Goal: Task Accomplishment & Management: Complete application form

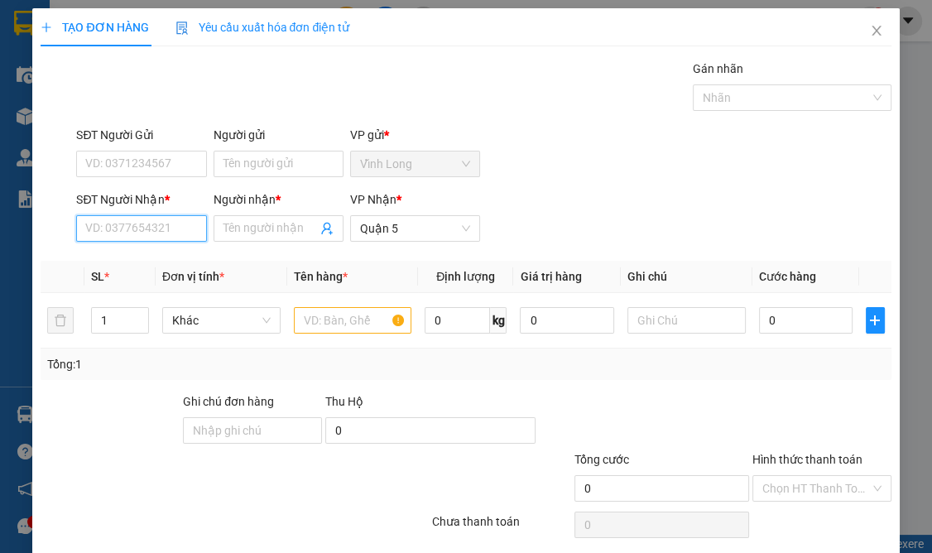
click at [167, 225] on input "SĐT Người Nhận *" at bounding box center [141, 228] width 130 height 26
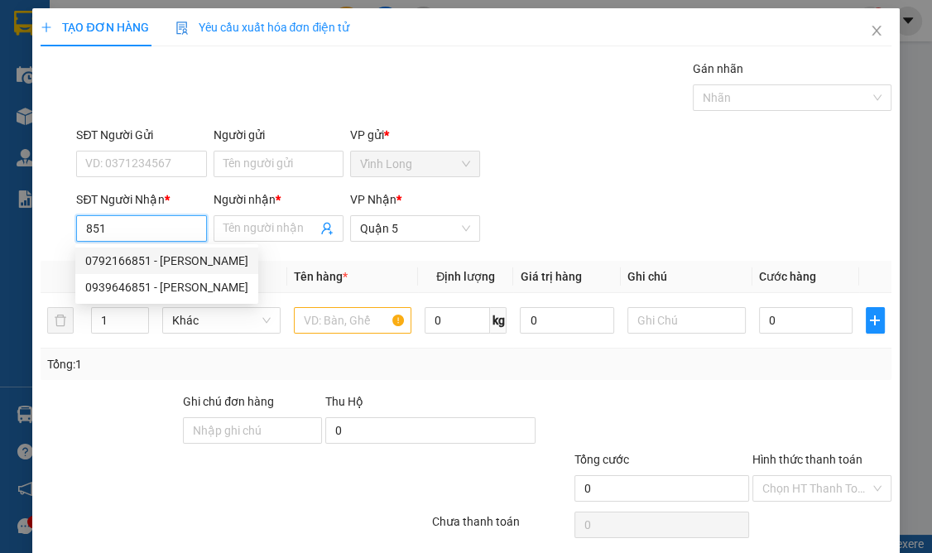
click at [175, 263] on div "0792166851 - [PERSON_NAME]" at bounding box center [166, 261] width 163 height 18
type input "0792166851"
type input "thúy"
type input "30.000"
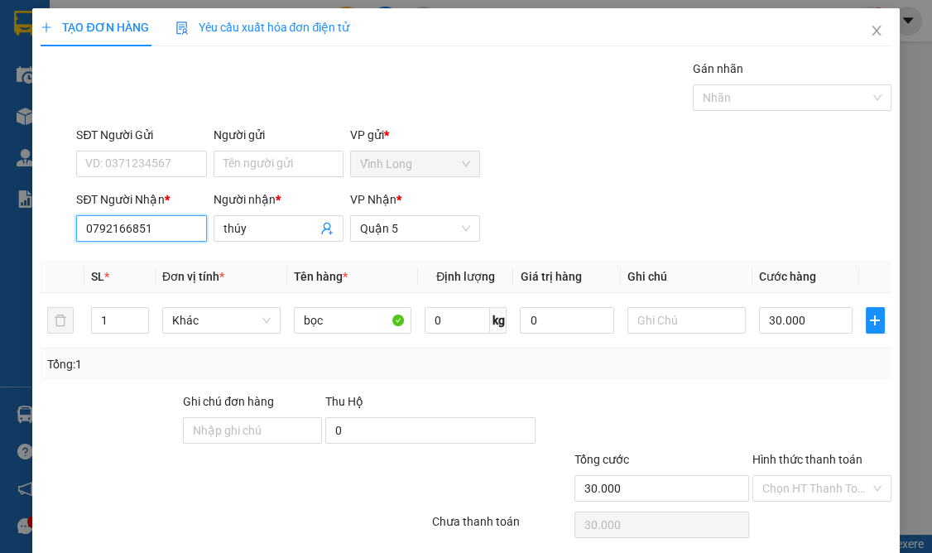
scroll to position [58, 0]
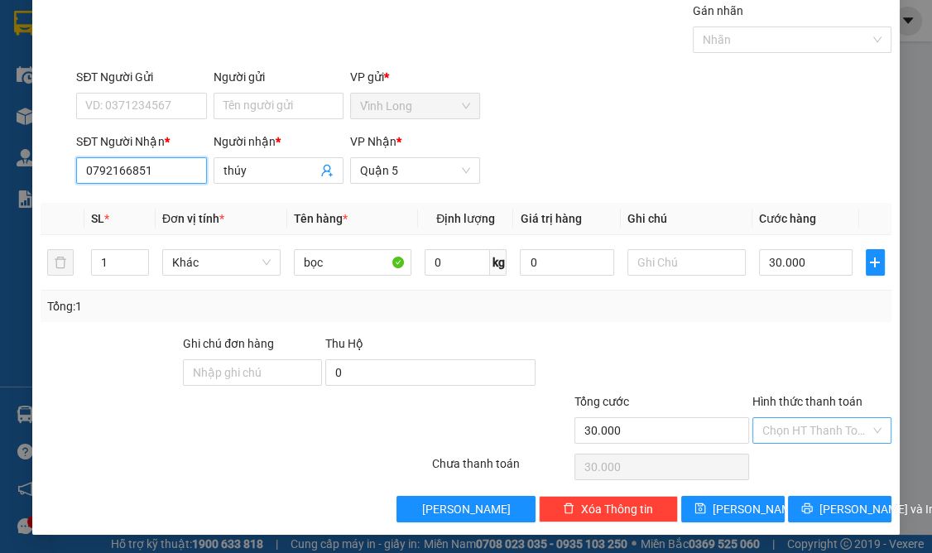
type input "0792166851"
click at [808, 432] on input "Hình thức thanh toán" at bounding box center [817, 430] width 108 height 25
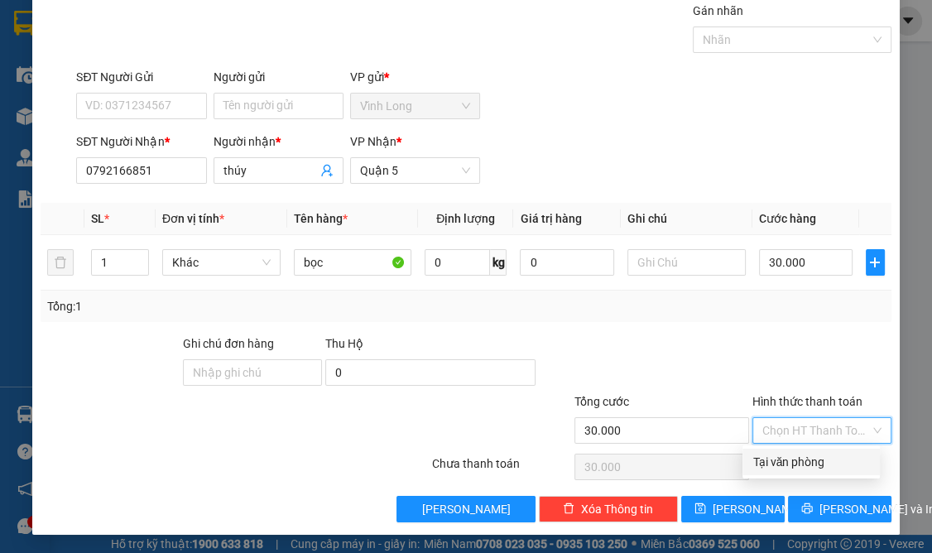
click at [807, 460] on div "Tại văn phòng" at bounding box center [812, 462] width 118 height 18
type input "0"
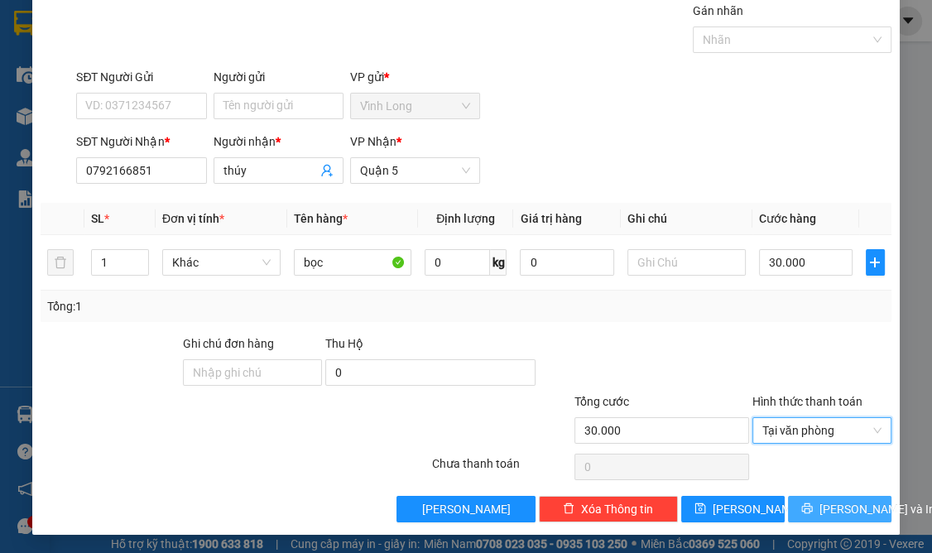
click at [821, 506] on span "[PERSON_NAME] và In" at bounding box center [878, 509] width 116 height 18
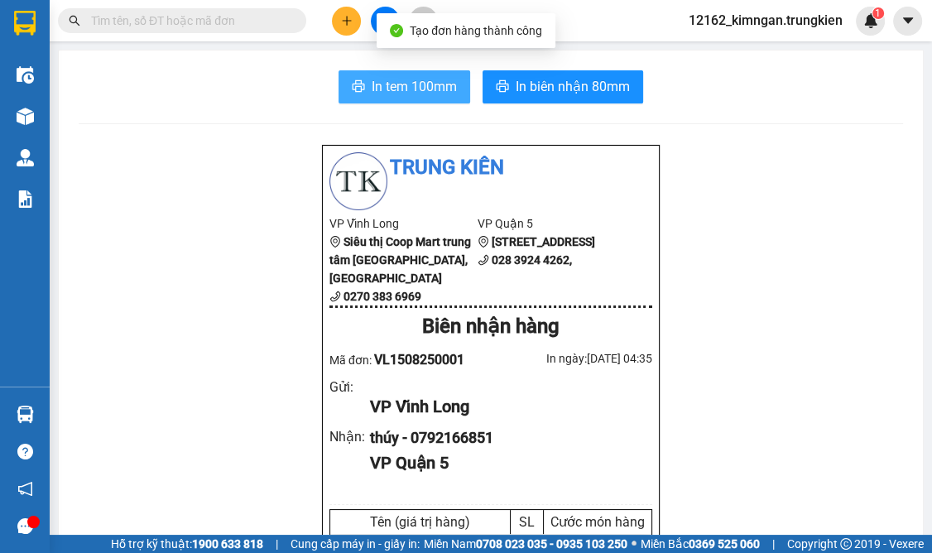
click at [427, 87] on span "In tem 100mm" at bounding box center [414, 86] width 85 height 21
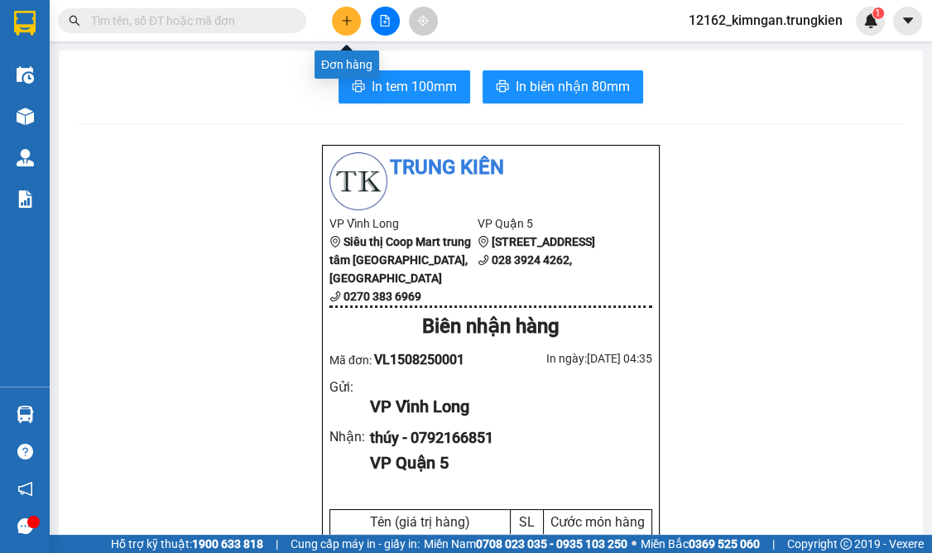
click at [350, 16] on icon "plus" at bounding box center [347, 21] width 12 height 12
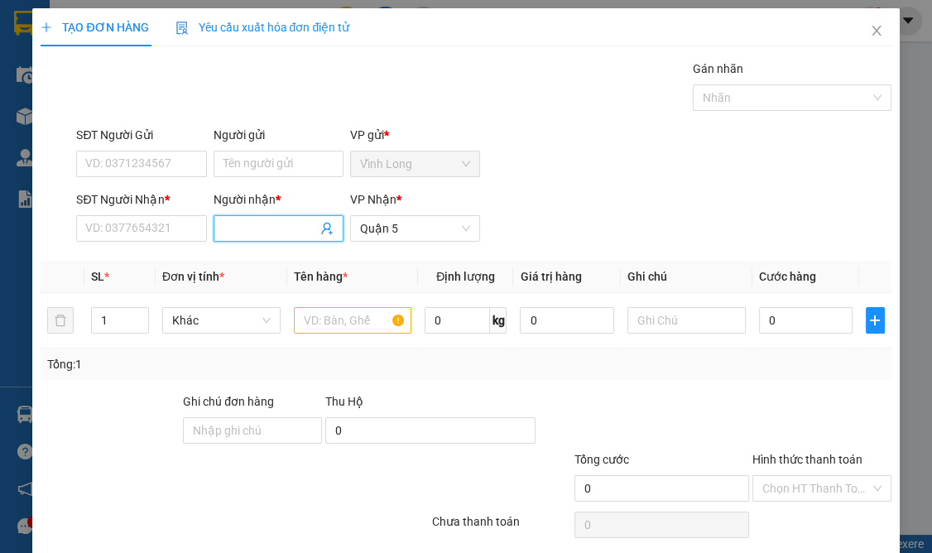
click at [261, 215] on span at bounding box center [279, 228] width 130 height 26
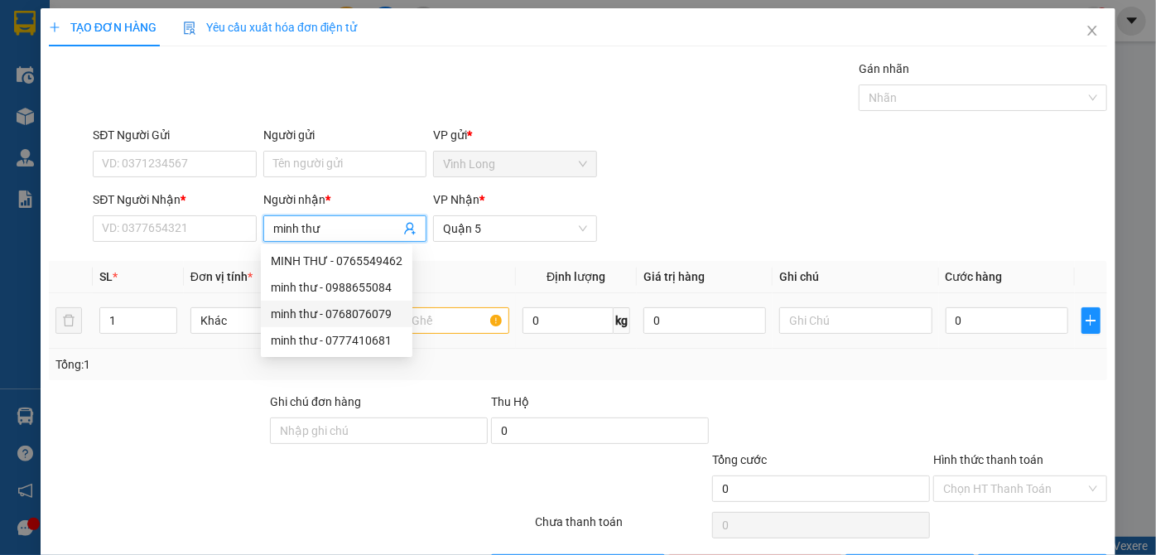
type input "minh thư"
click at [426, 322] on input "text" at bounding box center [432, 320] width 153 height 26
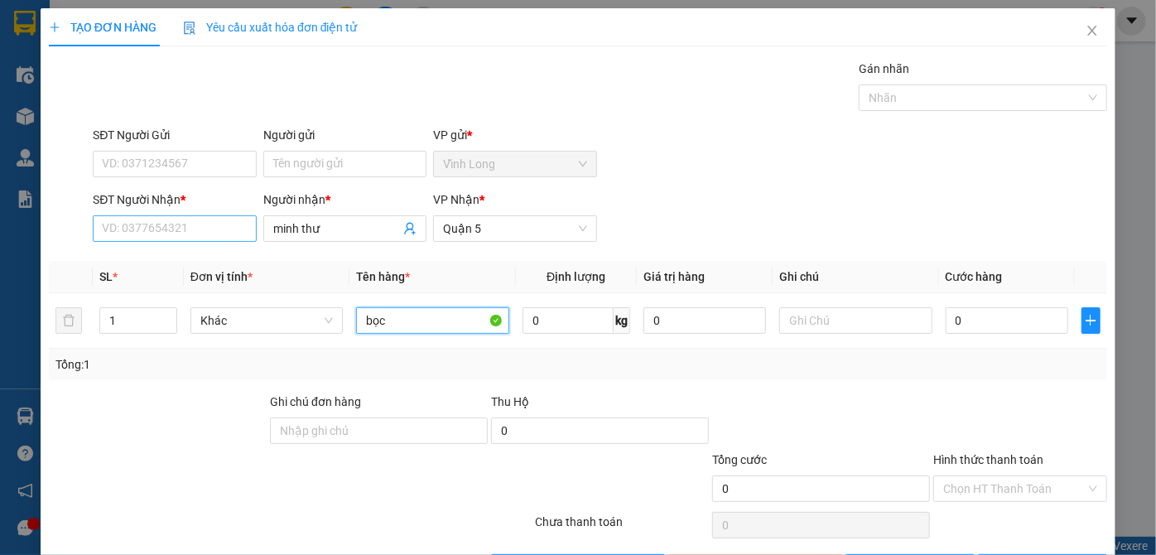
type input "bọc"
click at [141, 225] on input "SĐT Người Nhận *" at bounding box center [174, 228] width 163 height 26
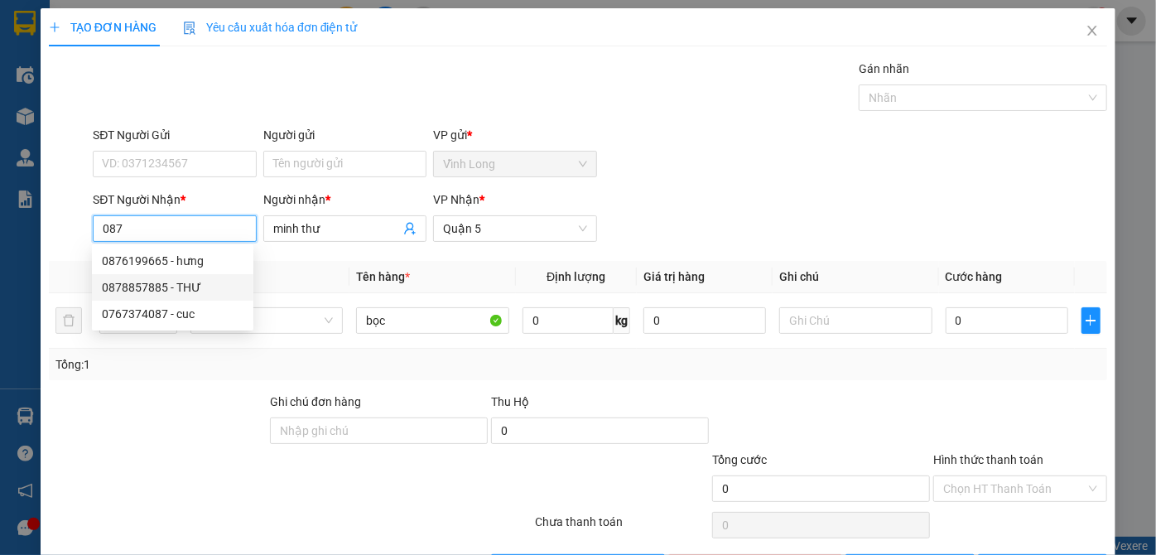
click at [156, 288] on div "0878857885 - THƯ" at bounding box center [173, 287] width 142 height 18
type input "0878857885"
type input "THƯ"
type input "30.000"
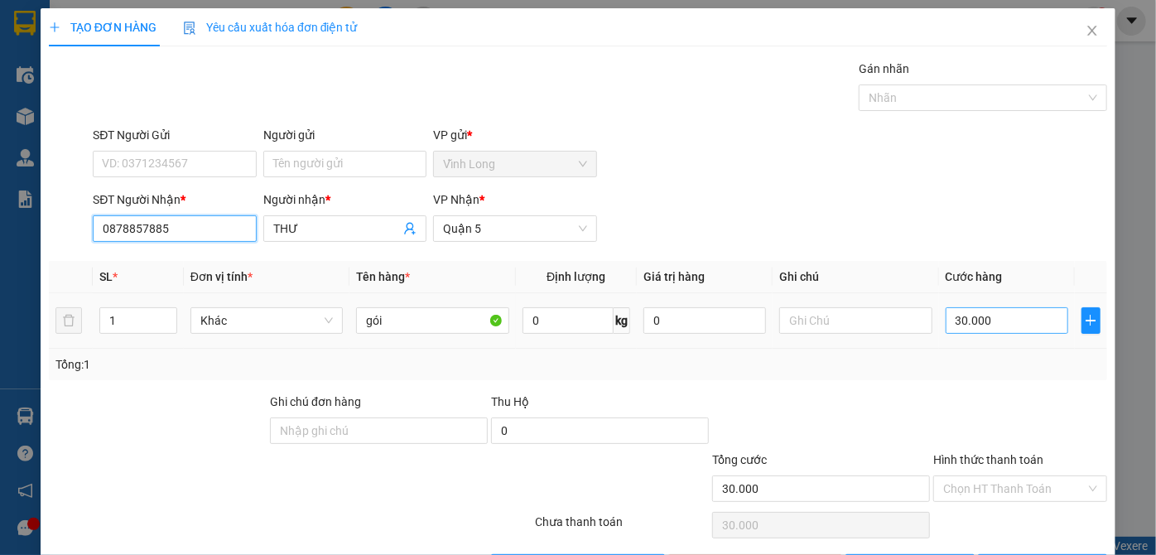
type input "0878857885"
click at [932, 314] on input "30.000" at bounding box center [1007, 320] width 123 height 26
type input "2"
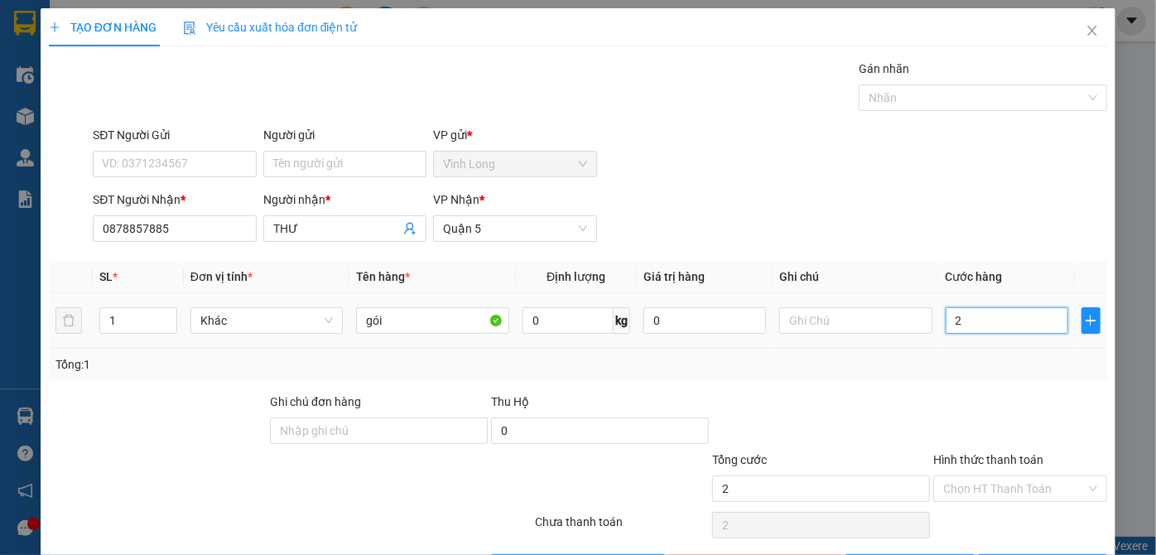
type input "20"
type input "20.000"
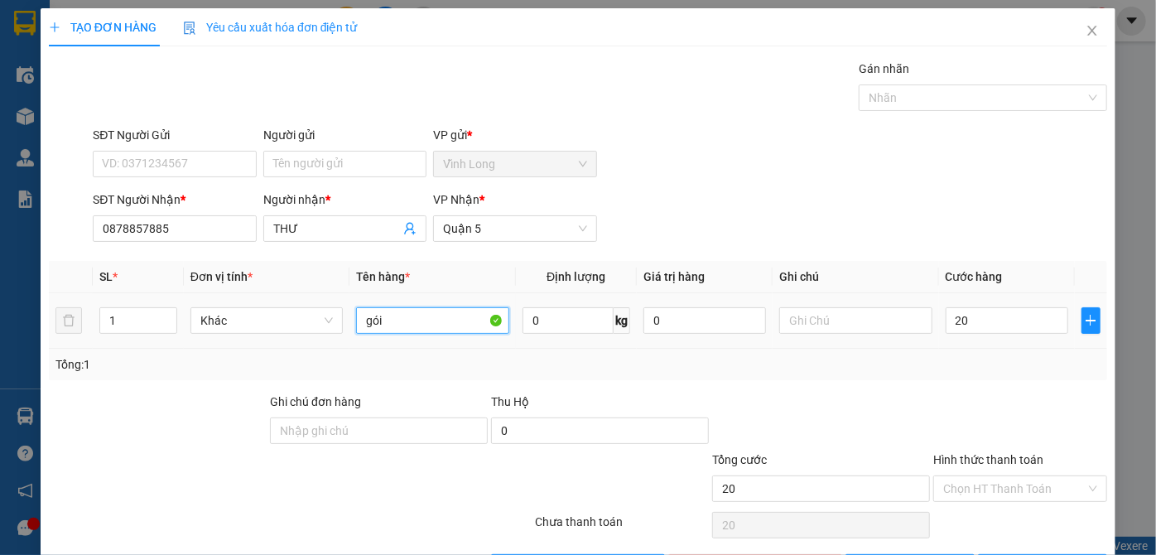
type input "20.000"
click at [412, 320] on input "gói" at bounding box center [432, 320] width 153 height 26
type input "g"
type input "bọc"
click at [932, 489] on input "Hình thức thanh toán" at bounding box center [1014, 488] width 142 height 25
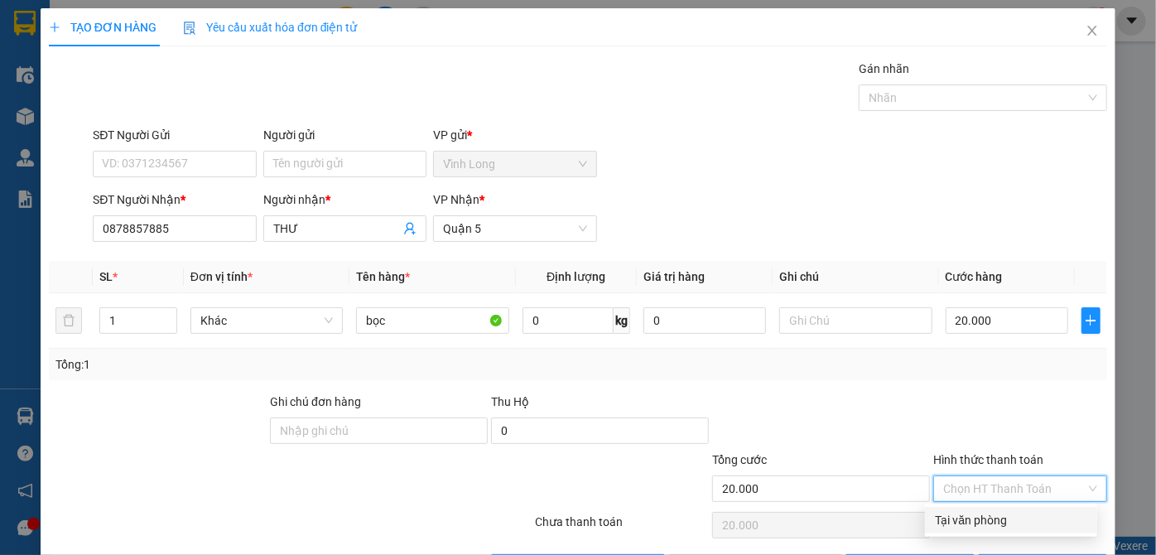
click at [932, 513] on div "Tại văn phòng" at bounding box center [1011, 520] width 152 height 18
type input "0"
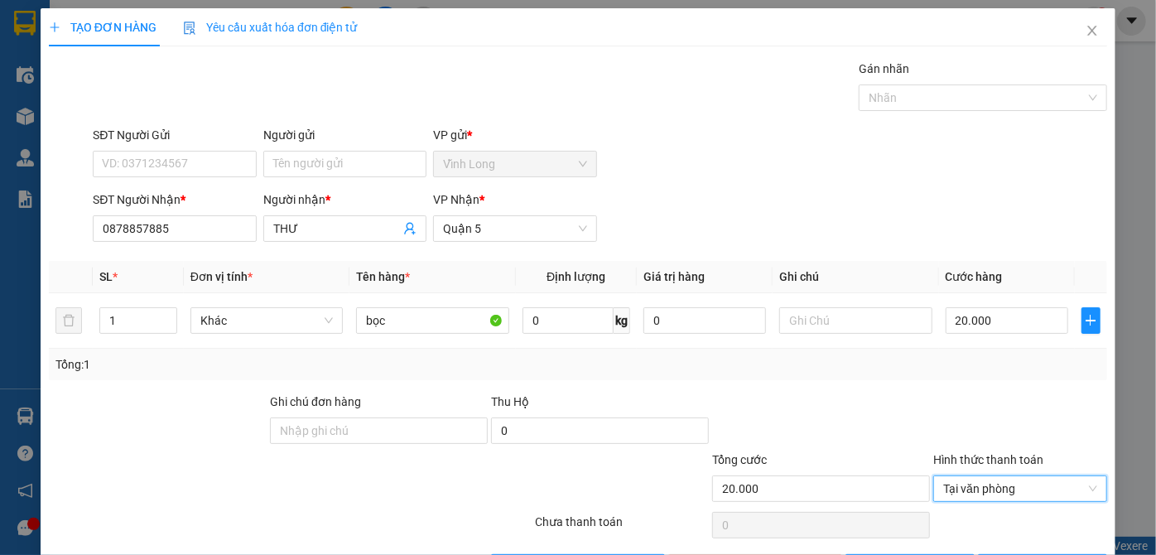
scroll to position [55, 0]
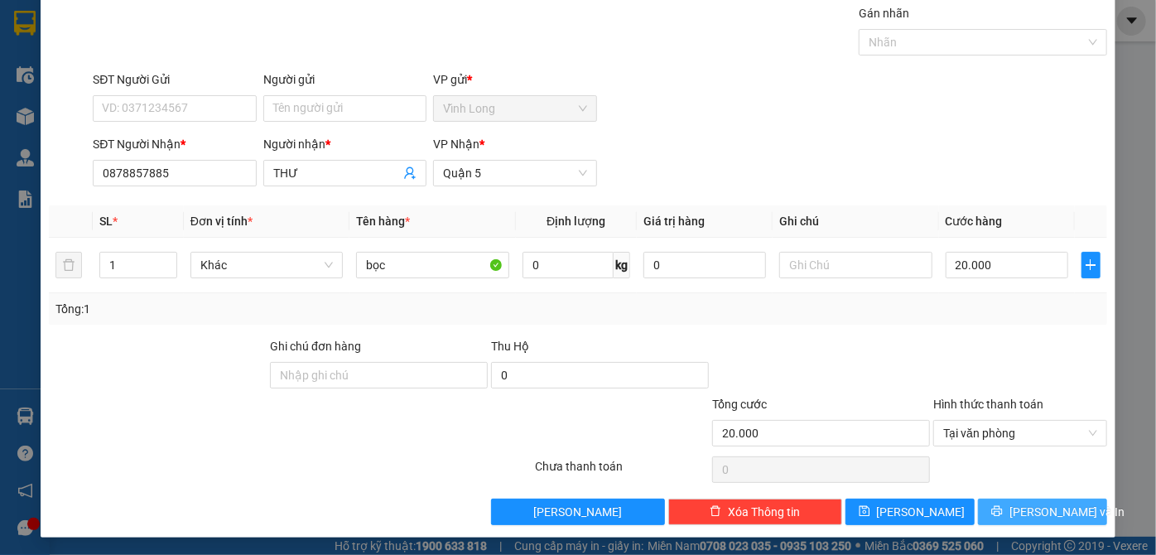
click at [932, 502] on button "[PERSON_NAME] và In" at bounding box center [1042, 511] width 129 height 26
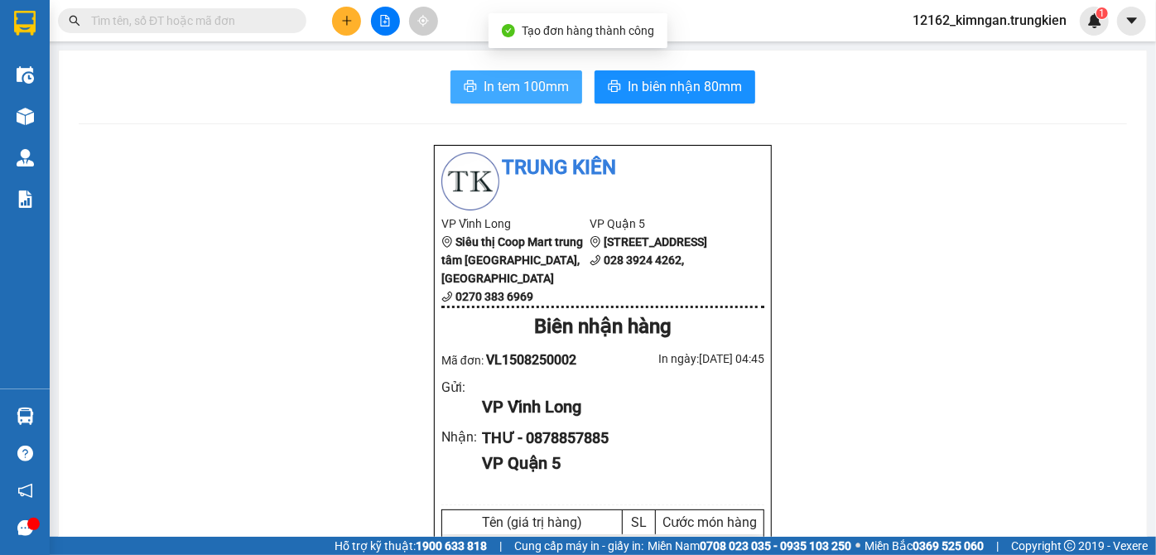
click at [541, 84] on span "In tem 100mm" at bounding box center [526, 86] width 85 height 21
